Goal: Task Accomplishment & Management: Use online tool/utility

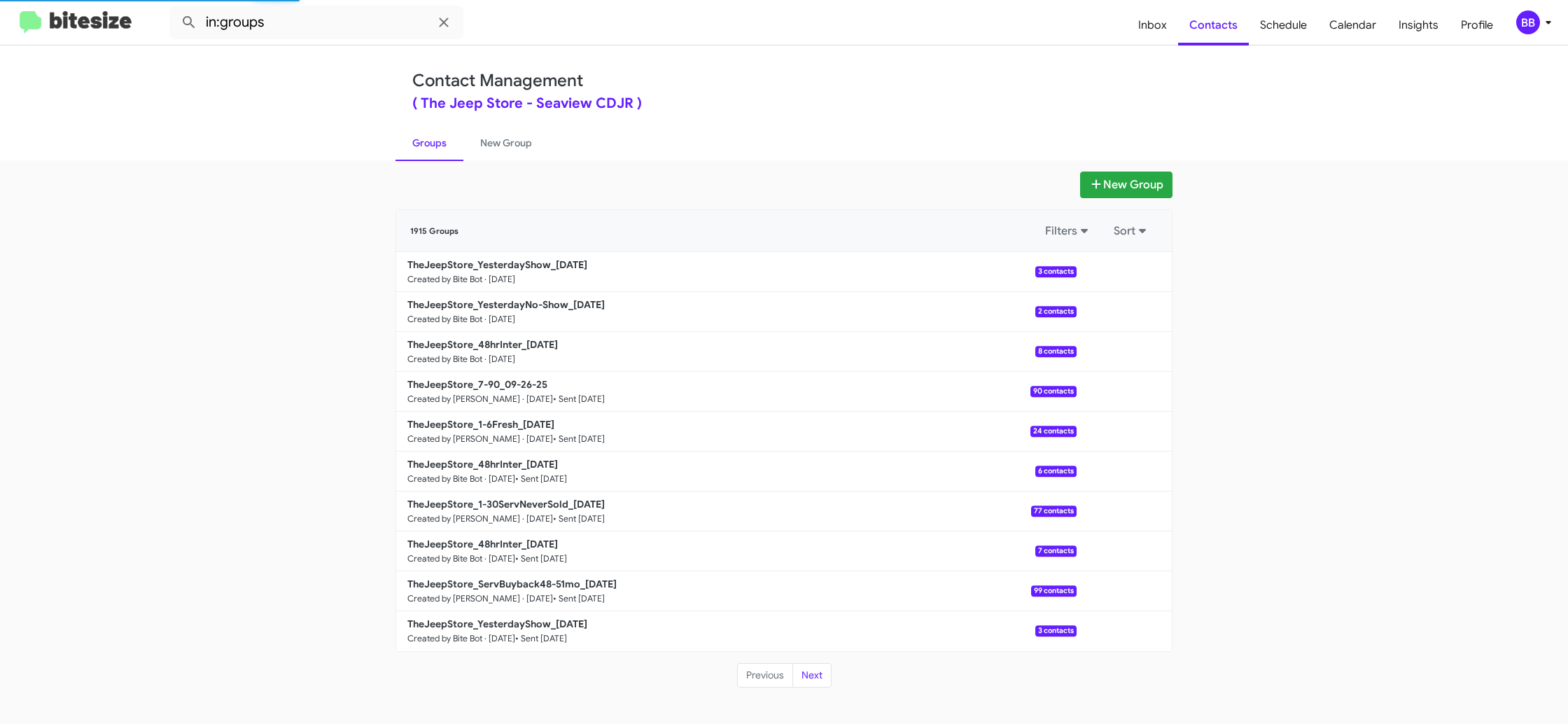
drag, startPoint x: 1538, startPoint y: 27, endPoint x: 1530, endPoint y: 28, distance: 8.1
click at [1535, 27] on div "BB" at bounding box center [1528, 22] width 24 height 24
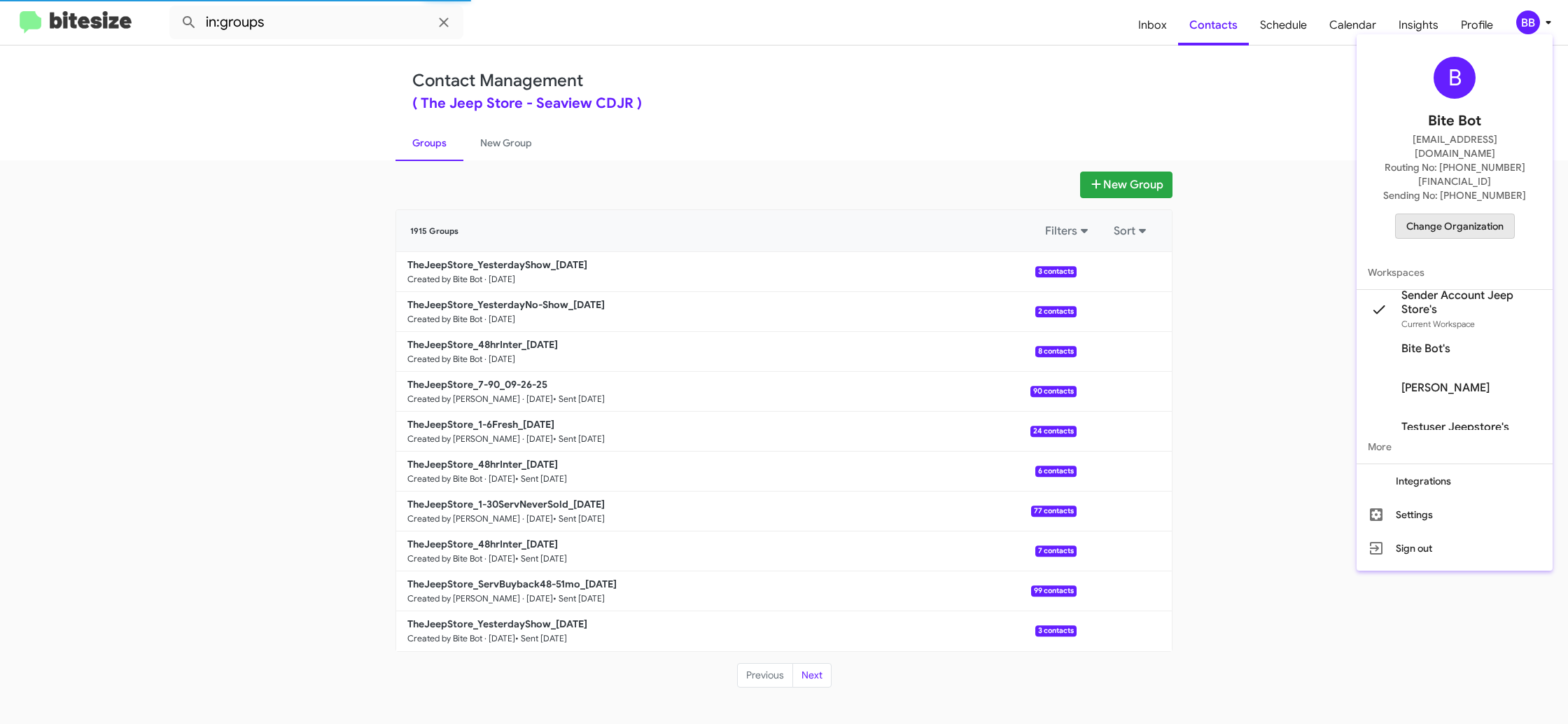
click at [1475, 214] on span "Change Organization" at bounding box center [1455, 226] width 98 height 24
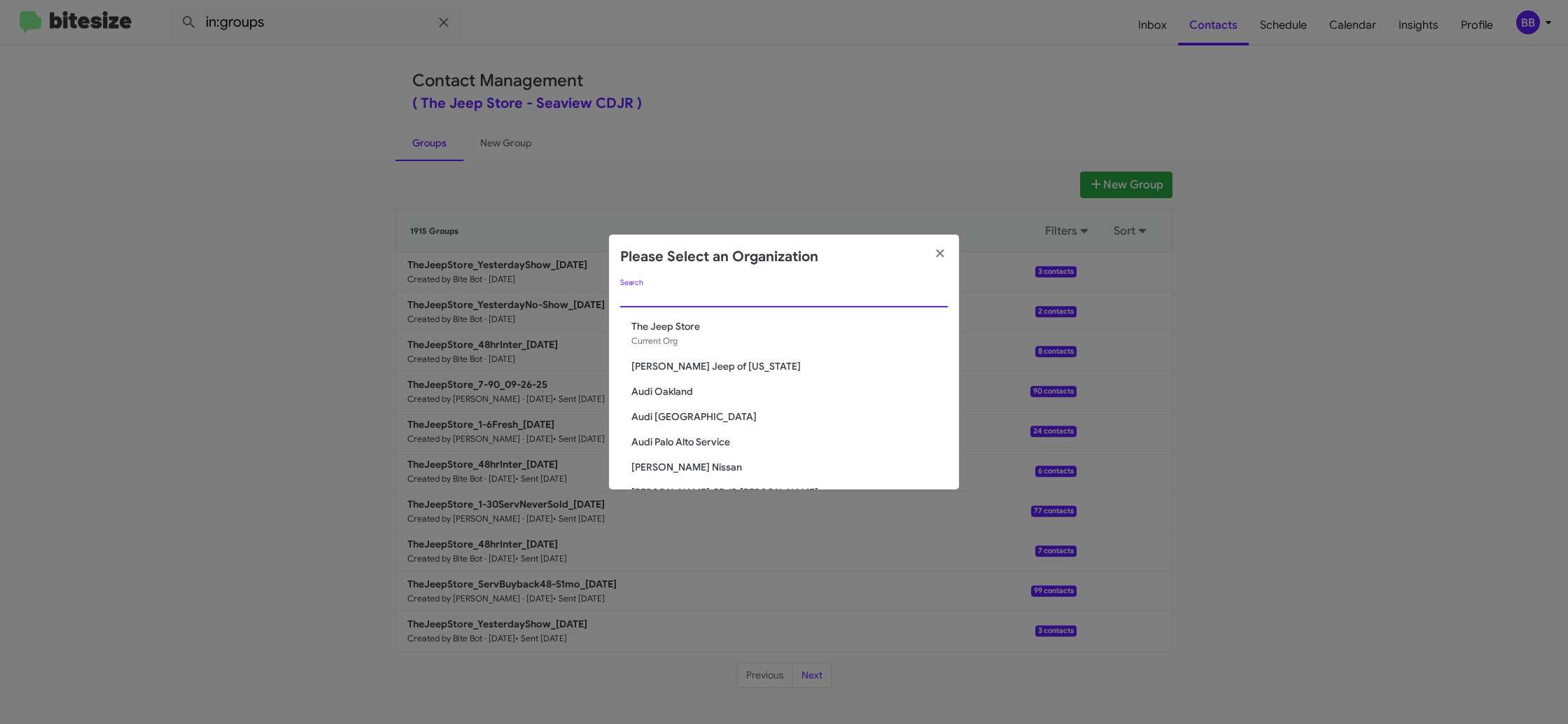
click at [621, 299] on input "Search" at bounding box center [784, 297] width 327 height 11
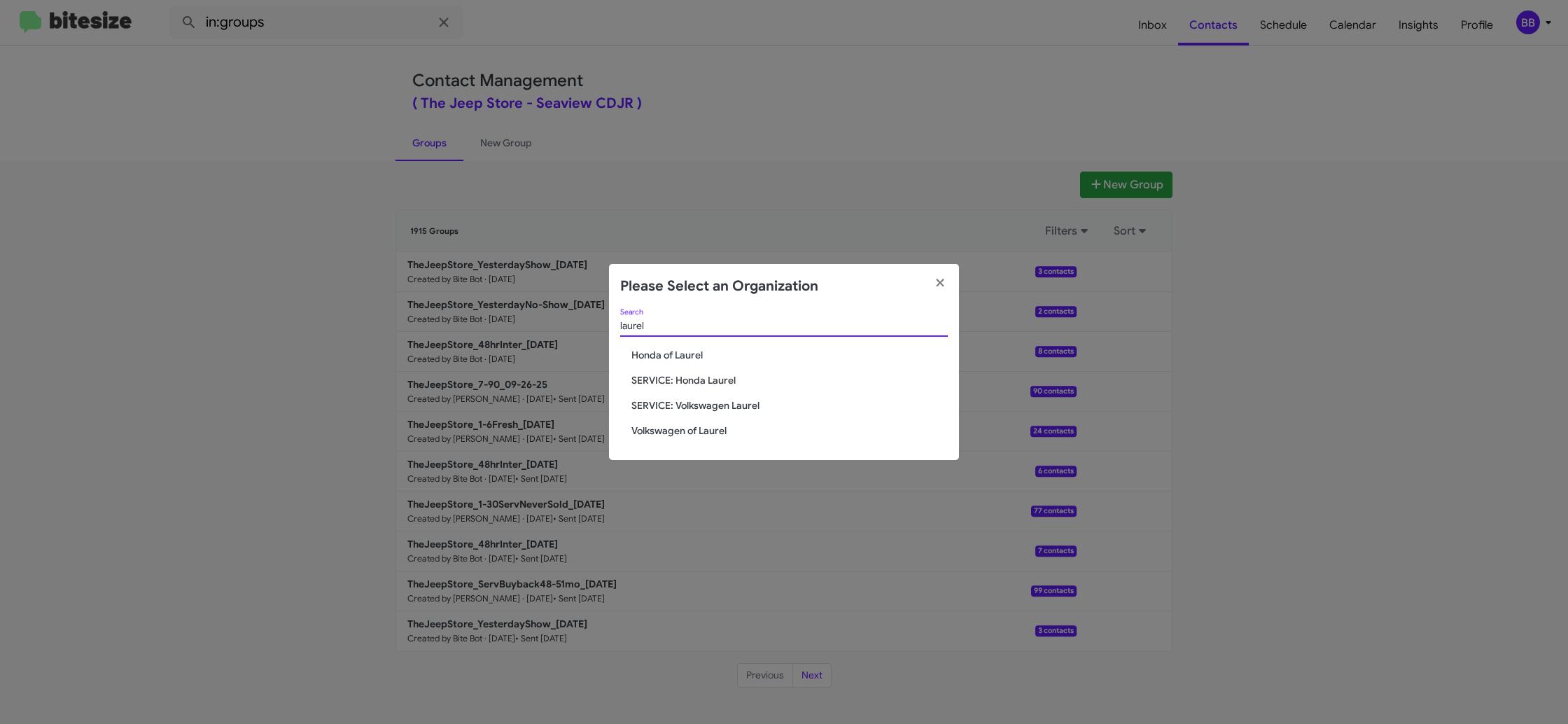
type input "laurel"
click at [708, 435] on span "Volkswagen of Laurel" at bounding box center [789, 430] width 317 height 14
click at [708, 435] on span "Volkswagen of Laurel" at bounding box center [789, 430] width 317 height 14
drag, startPoint x: 708, startPoint y: 435, endPoint x: 694, endPoint y: 393, distance: 44.3
click at [708, 430] on span "Volkswagen of Laurel" at bounding box center [789, 430] width 317 height 14
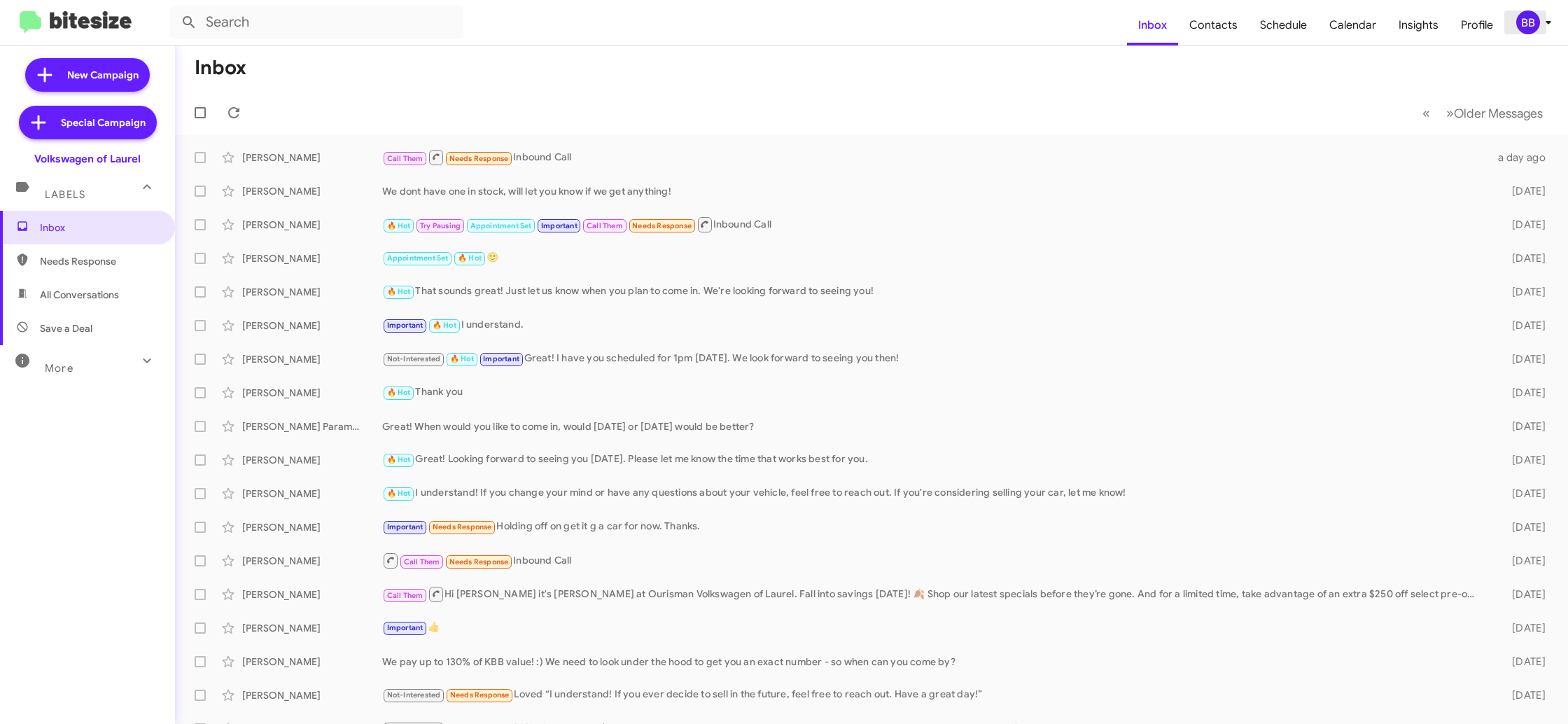
click at [1525, 28] on div "BB" at bounding box center [1528, 22] width 24 height 24
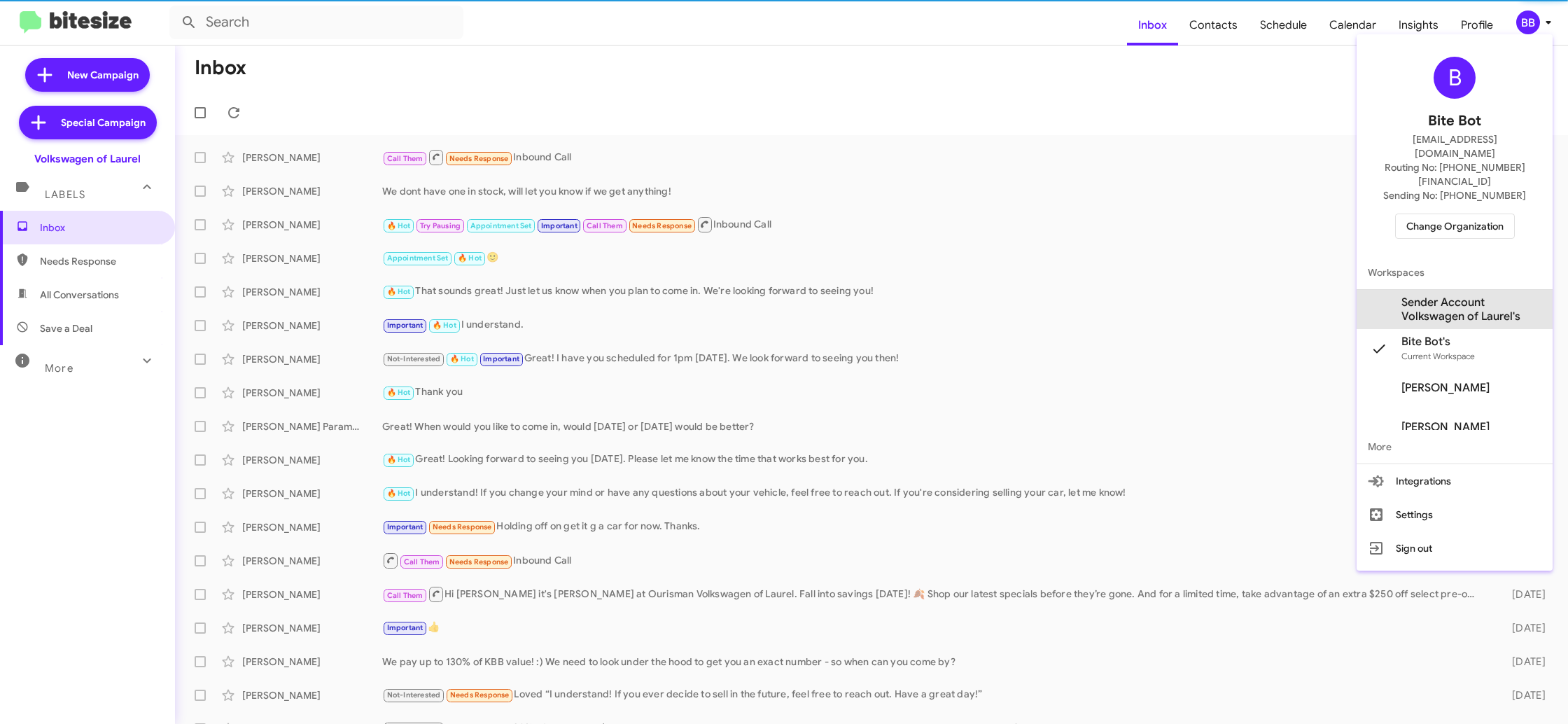
click at [1431, 296] on span "Sender Account Volkswagen of Laurel's" at bounding box center [1471, 310] width 140 height 28
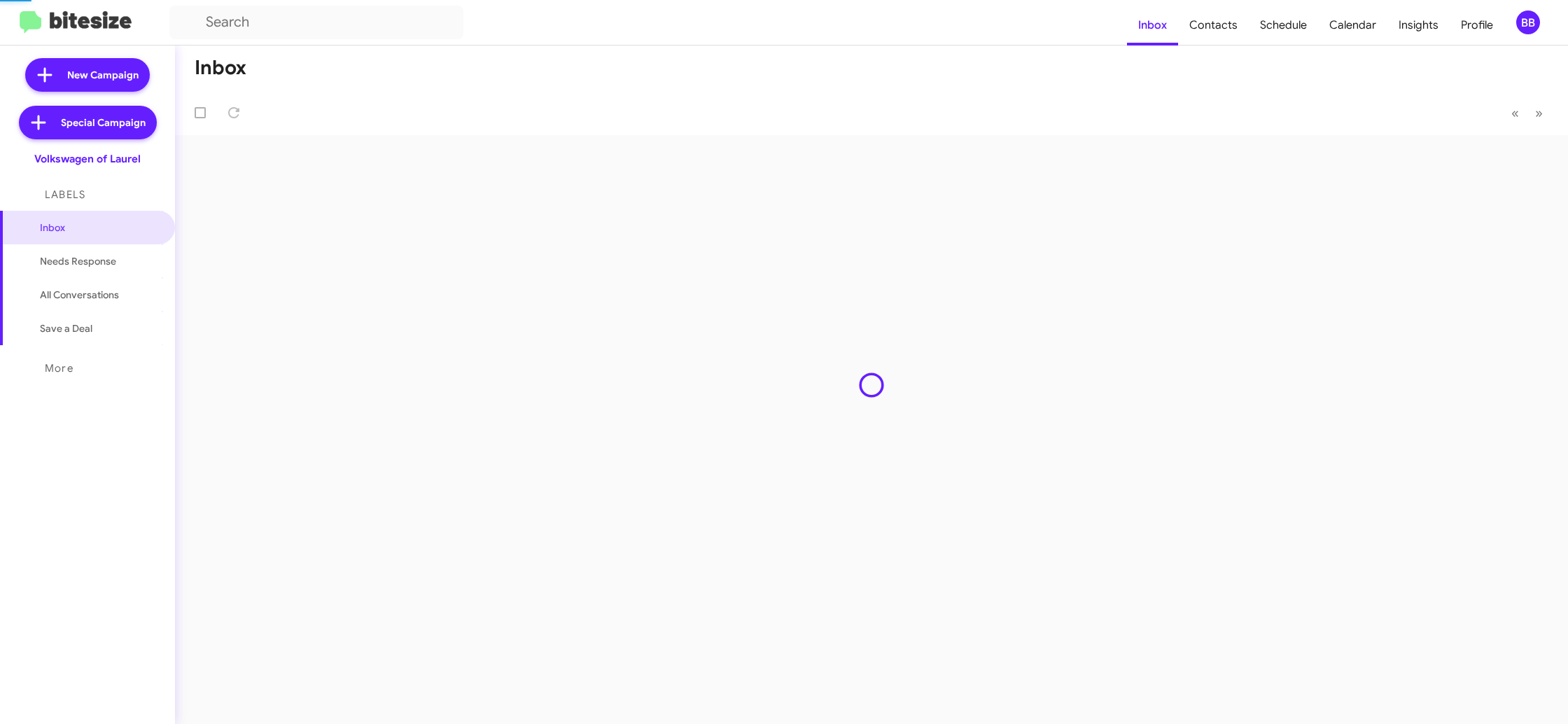
click at [1188, 33] on span "Contacts" at bounding box center [1213, 25] width 71 height 41
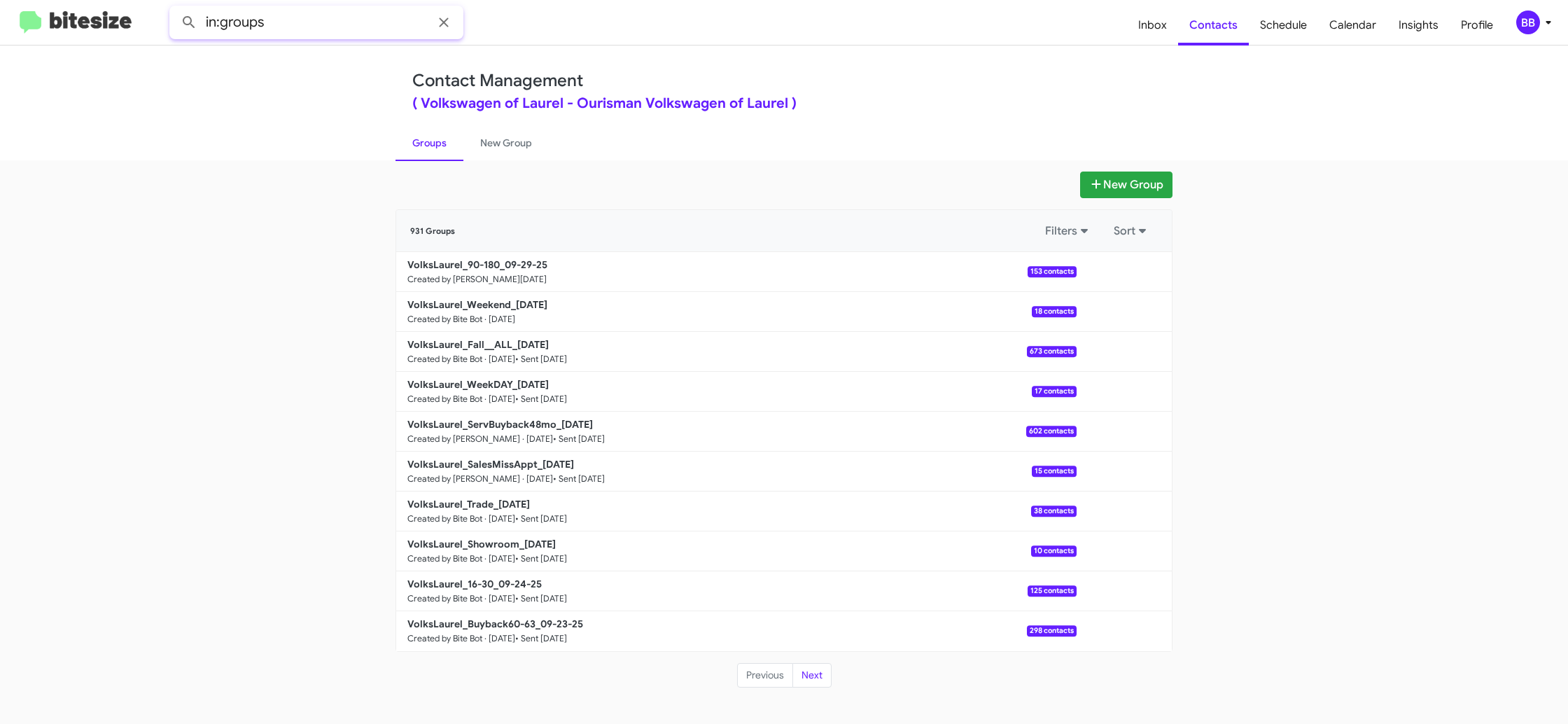
click at [322, 20] on input "in:groups" at bounding box center [316, 22] width 294 height 33
type input "in:groups 90-180"
click at [175, 9] on button at bounding box center [189, 22] width 28 height 28
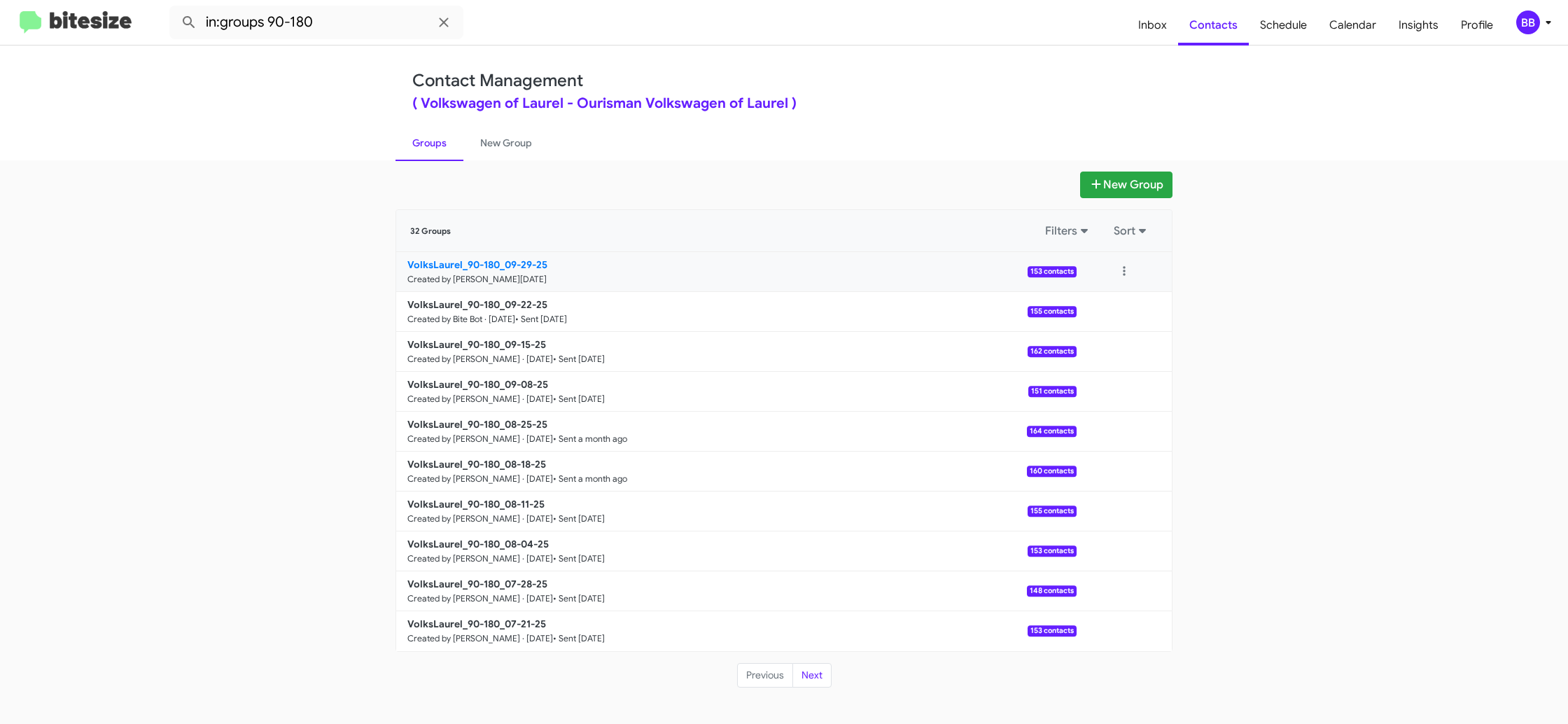
click at [494, 263] on b "VolksLaurel_90-180_09-29-25" at bounding box center [477, 264] width 140 height 12
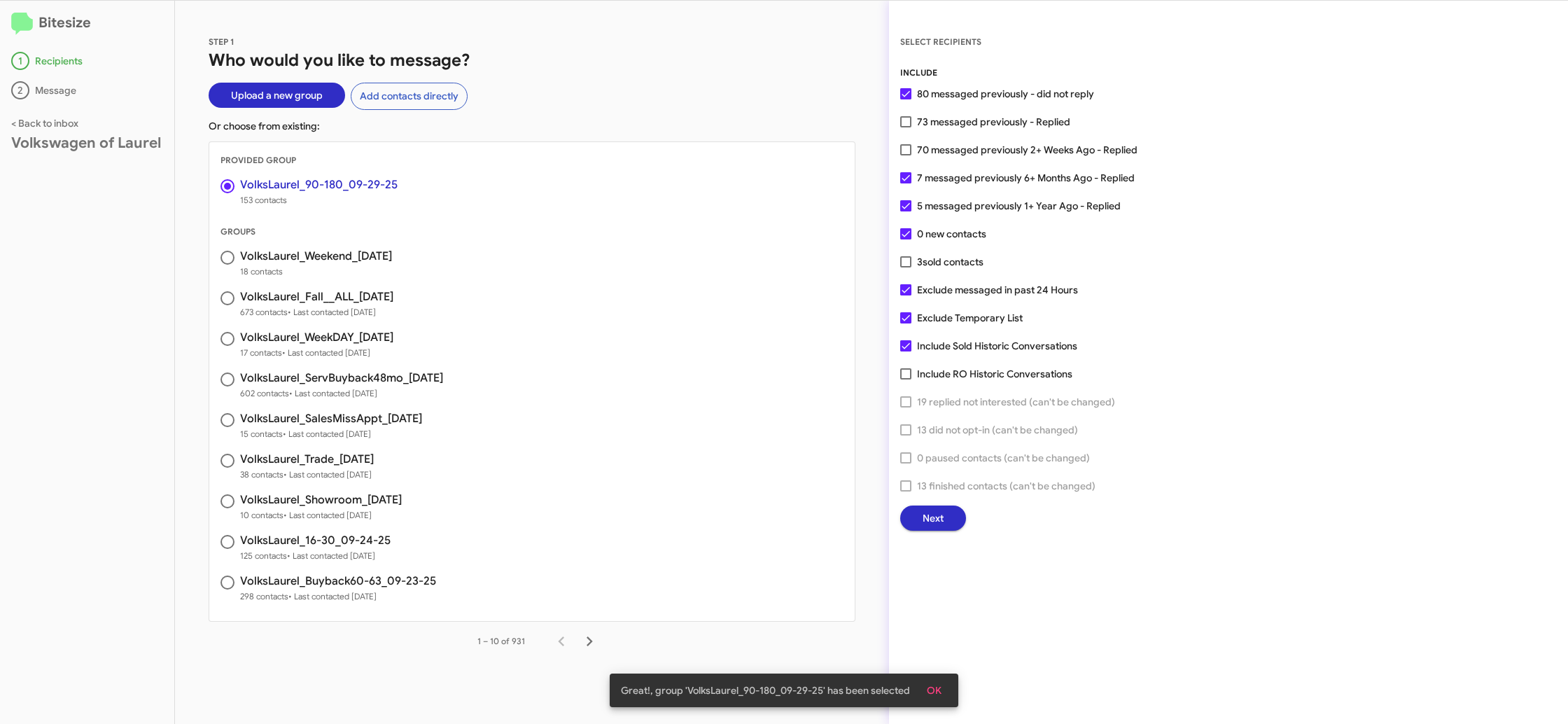
click at [972, 321] on span "Exclude Temporary List" at bounding box center [969, 318] width 106 height 17
click at [906, 323] on input "Exclude Temporary List" at bounding box center [905, 323] width 1 height 1
checkbox input "false"
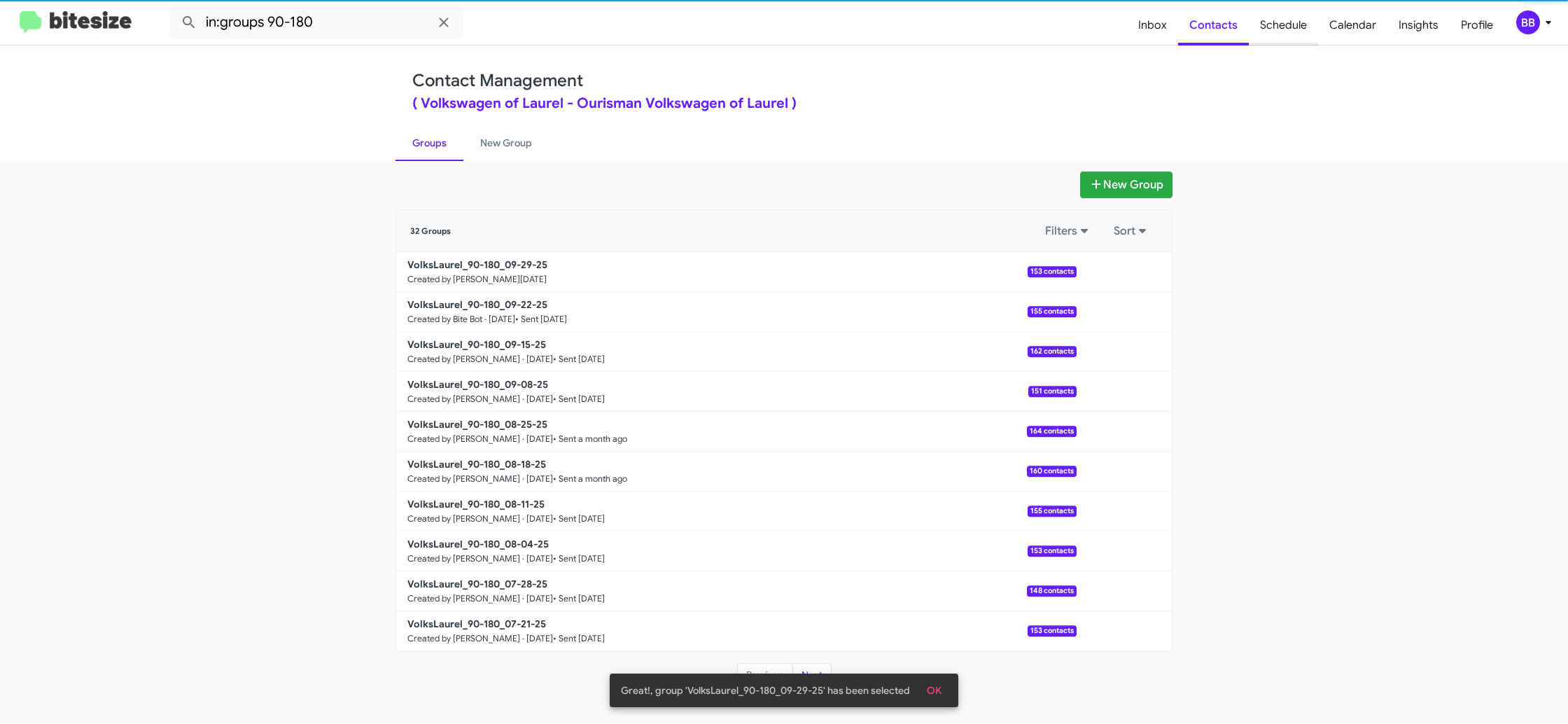
click at [1300, 34] on span "Schedule" at bounding box center [1283, 25] width 69 height 41
